Goal: Task Accomplishment & Management: Manage account settings

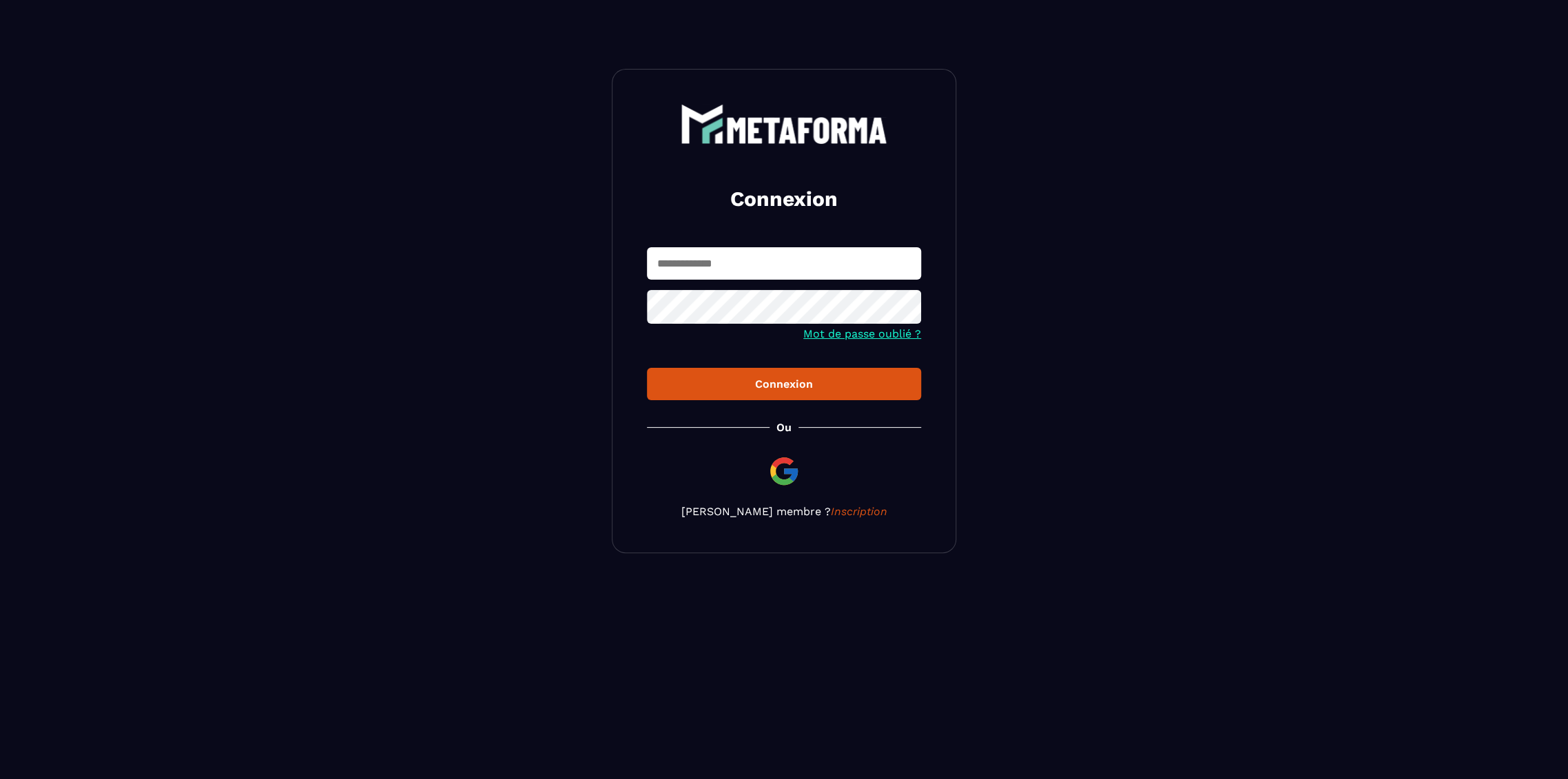
type input "**********"
click at [694, 263] on input "**********" at bounding box center [784, 263] width 274 height 32
click at [647, 368] on button "Connexion" at bounding box center [784, 384] width 274 height 32
